Goal: Task Accomplishment & Management: Complete application form

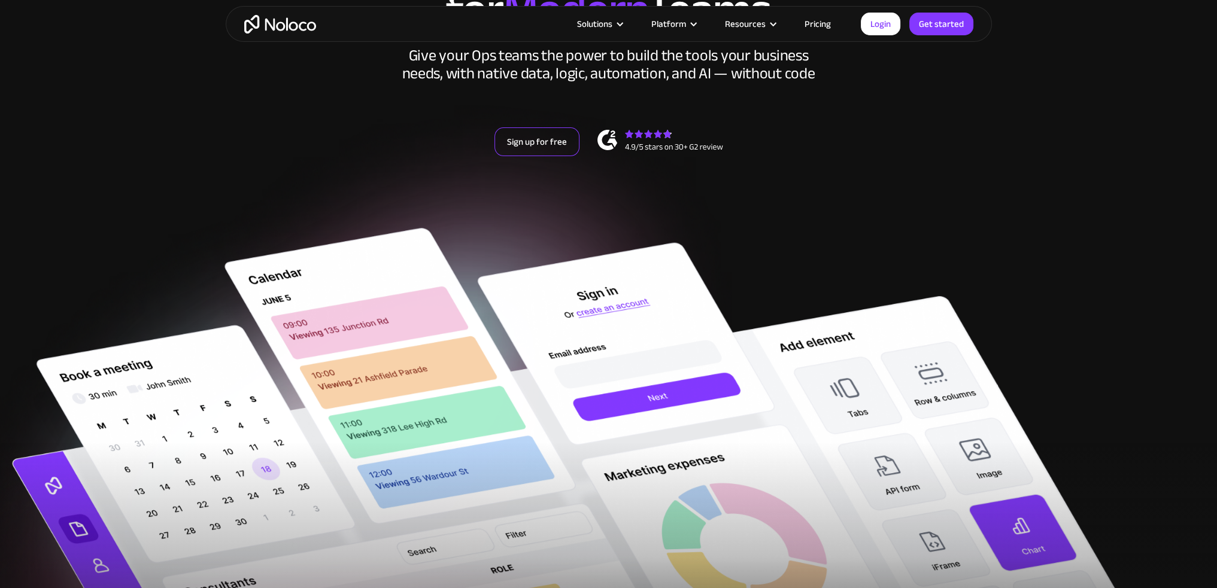
scroll to position [180, 0]
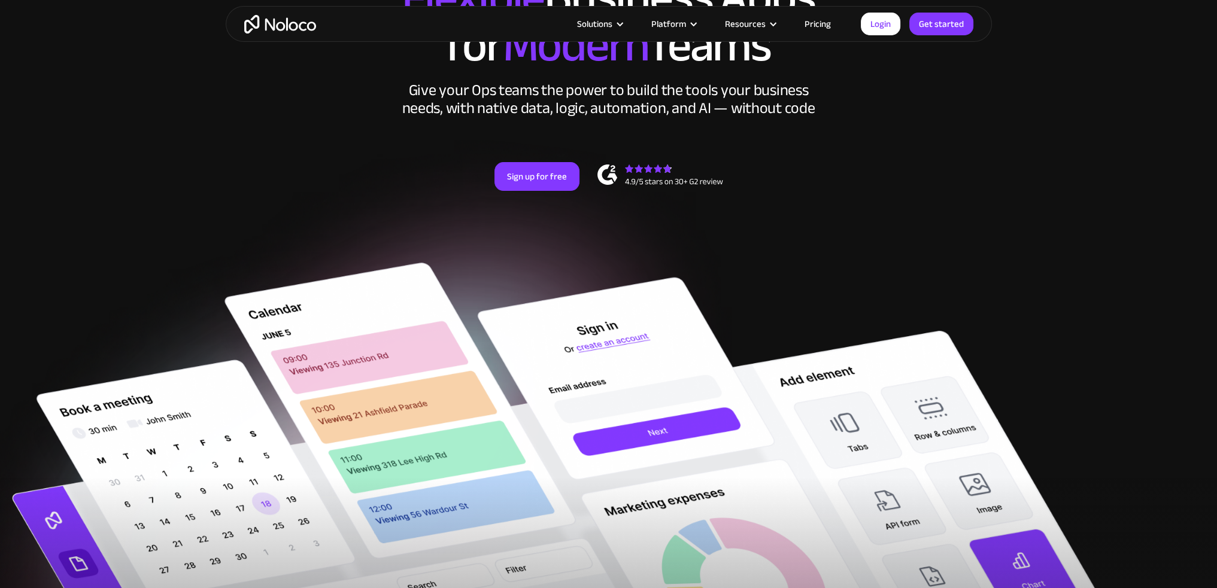
click at [821, 21] on link "Pricing" at bounding box center [817, 24] width 56 height 16
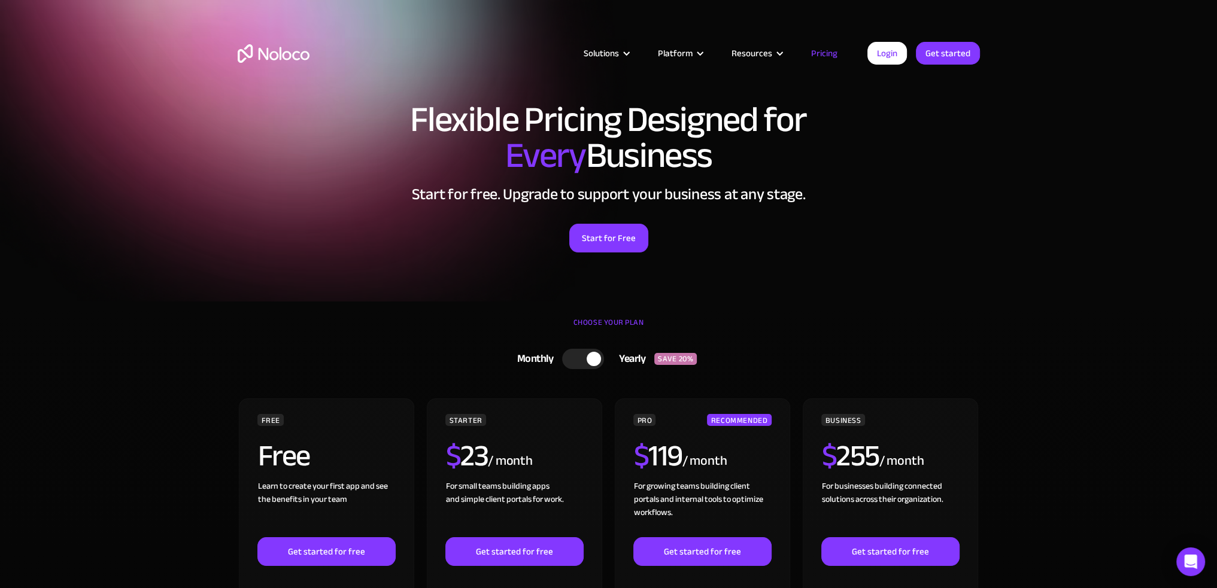
click at [151, 271] on section "Flexible Pricing Designed for Every Business Start for free. Upgrade to support…" at bounding box center [608, 151] width 1217 height 302
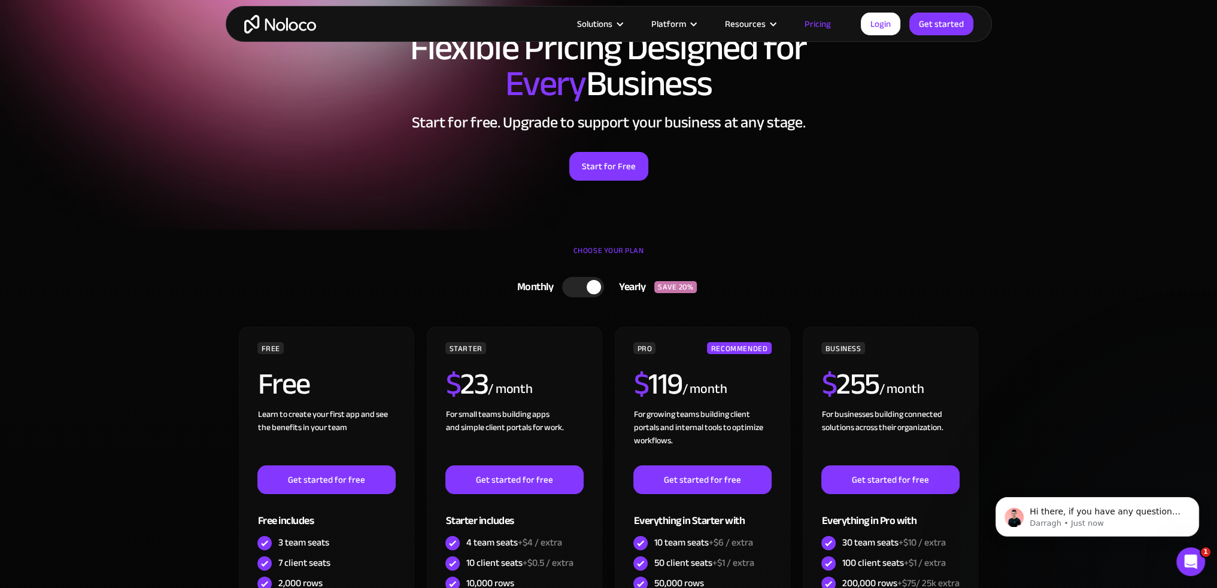
scroll to position [60, 0]
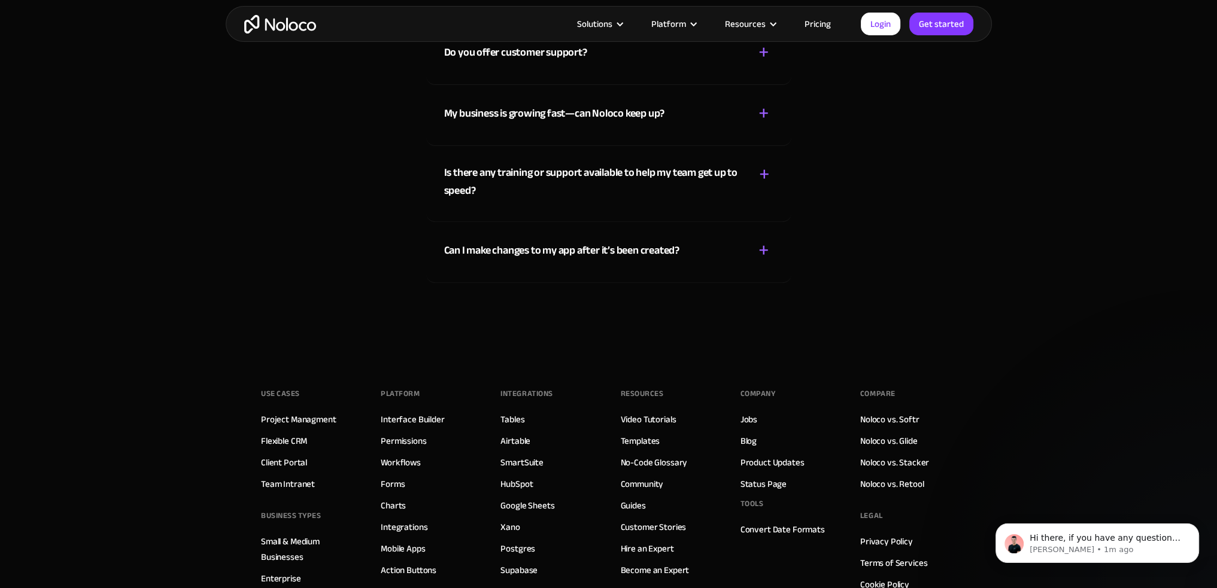
scroll to position [6449, 0]
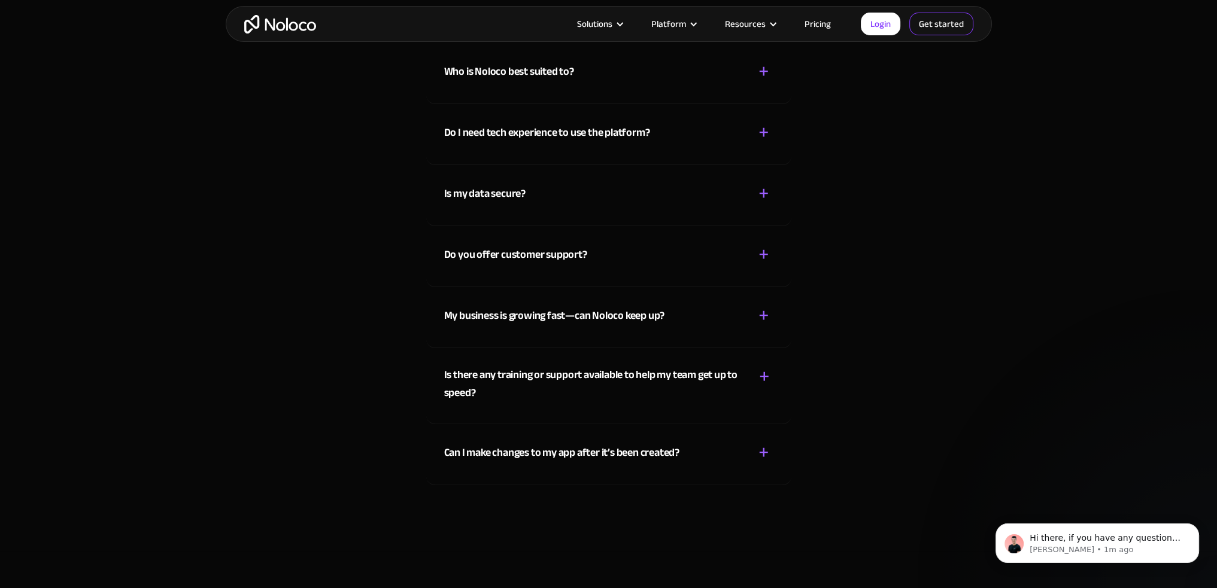
click at [0, 0] on link "Get started" at bounding box center [0, 0] width 0 height 0
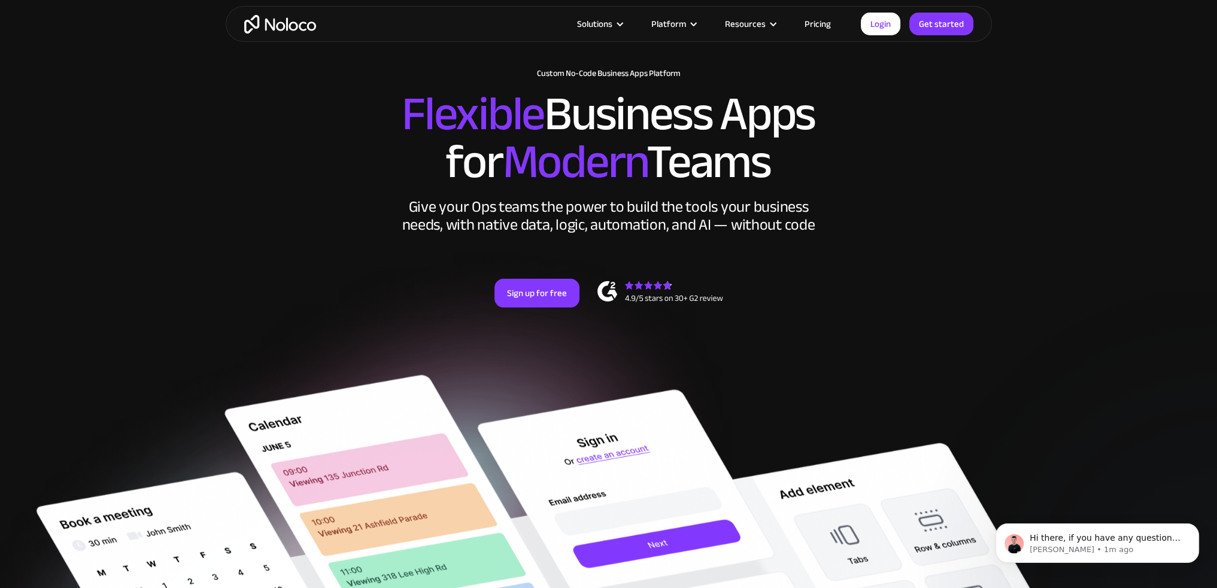
scroll to position [0, 0]
